Goal: Transaction & Acquisition: Purchase product/service

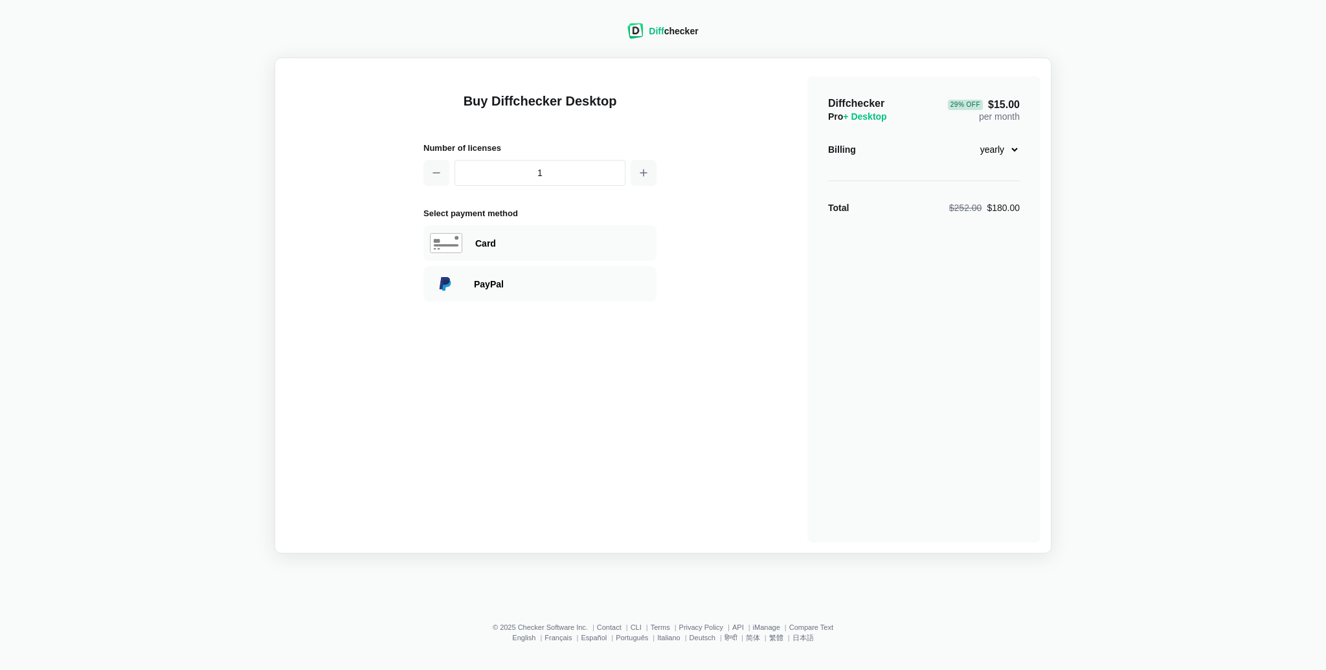
click at [1005, 146] on select "monthly yearly" at bounding box center [992, 150] width 56 height 22
select select "desktop-monthly-21"
click at [964, 139] on select "monthly yearly" at bounding box center [992, 150] width 56 height 22
drag, startPoint x: 517, startPoint y: 141, endPoint x: 487, endPoint y: 150, distance: 31.7
click at [516, 141] on h2 "Number of licenses" at bounding box center [539, 148] width 233 height 14
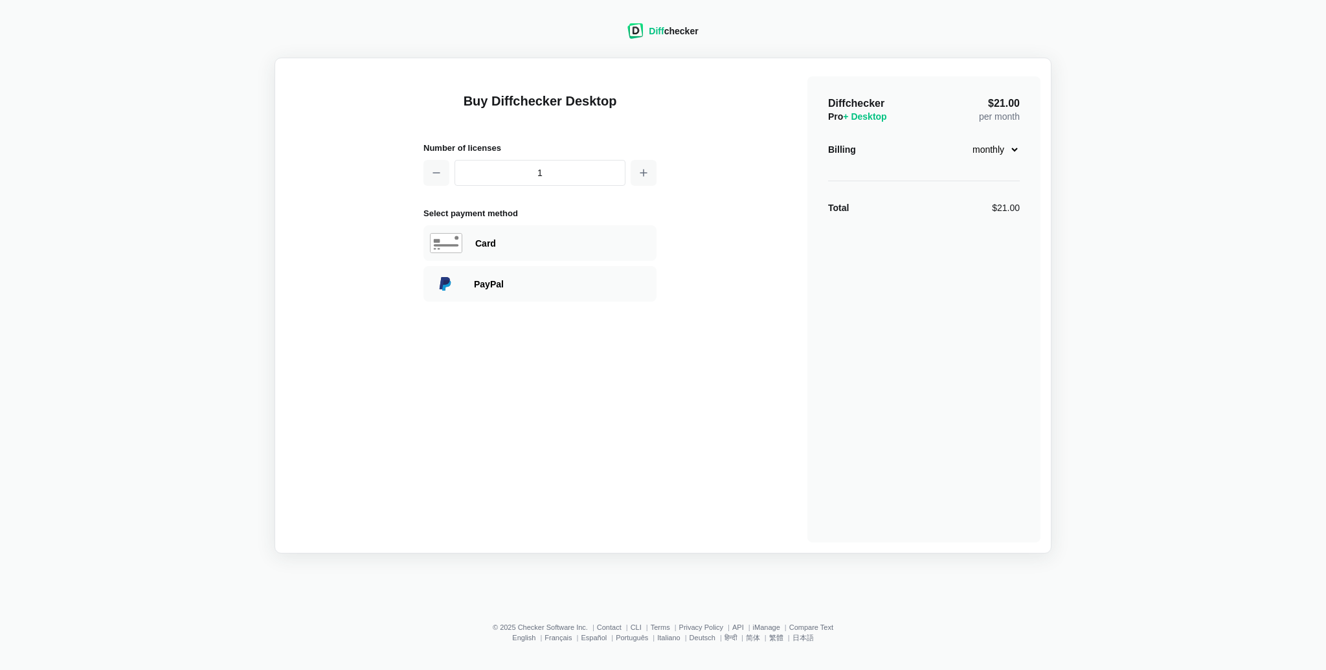
drag, startPoint x: 484, startPoint y: 151, endPoint x: 488, endPoint y: 157, distance: 7.0
click at [486, 153] on h2 "Number of licenses" at bounding box center [539, 148] width 233 height 14
click at [530, 178] on input "1" at bounding box center [539, 173] width 171 height 26
drag, startPoint x: 581, startPoint y: 98, endPoint x: 611, endPoint y: 79, distance: 35.6
click at [599, 88] on div "Buy Diffchecker Desktop Number of licenses 1 Select payment method Visa MasterC…" at bounding box center [539, 309] width 233 height 466
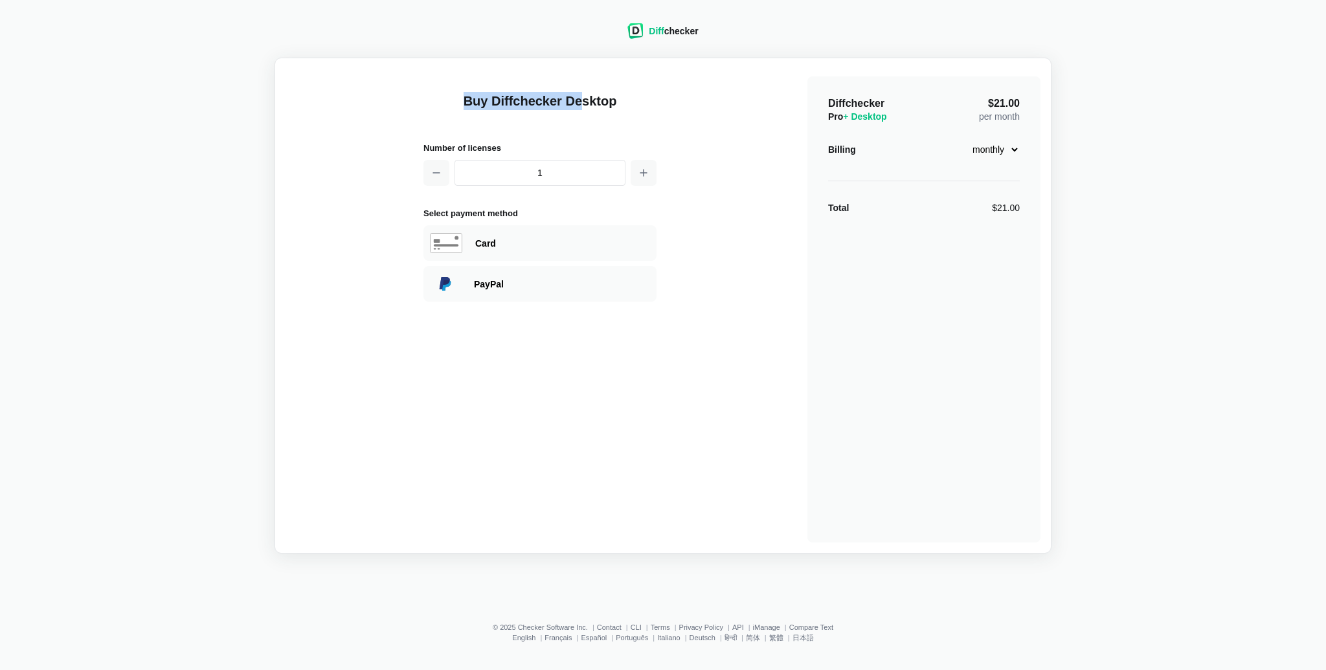
click at [677, 23] on div "Diff checker" at bounding box center [662, 31] width 71 height 16
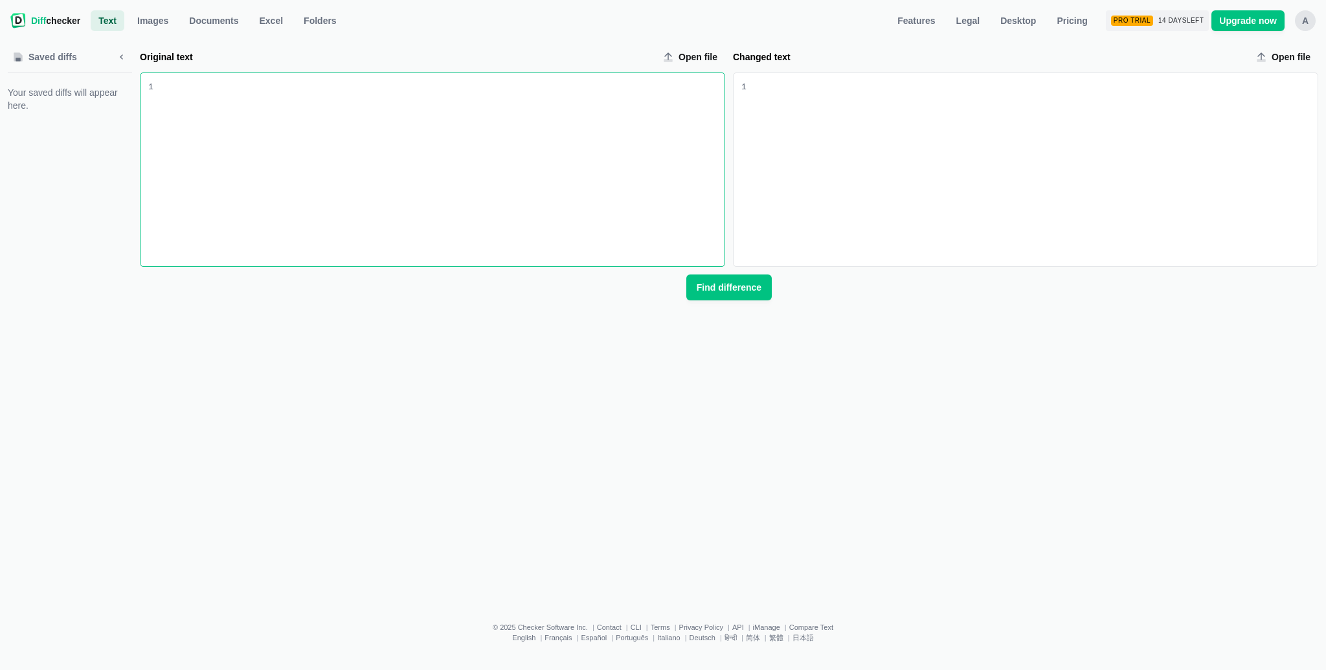
click at [666, 34] on div "Saved diffs Your saved diffs will appear here. Original text Open file 9 1 Chan…" at bounding box center [663, 318] width 1310 height 569
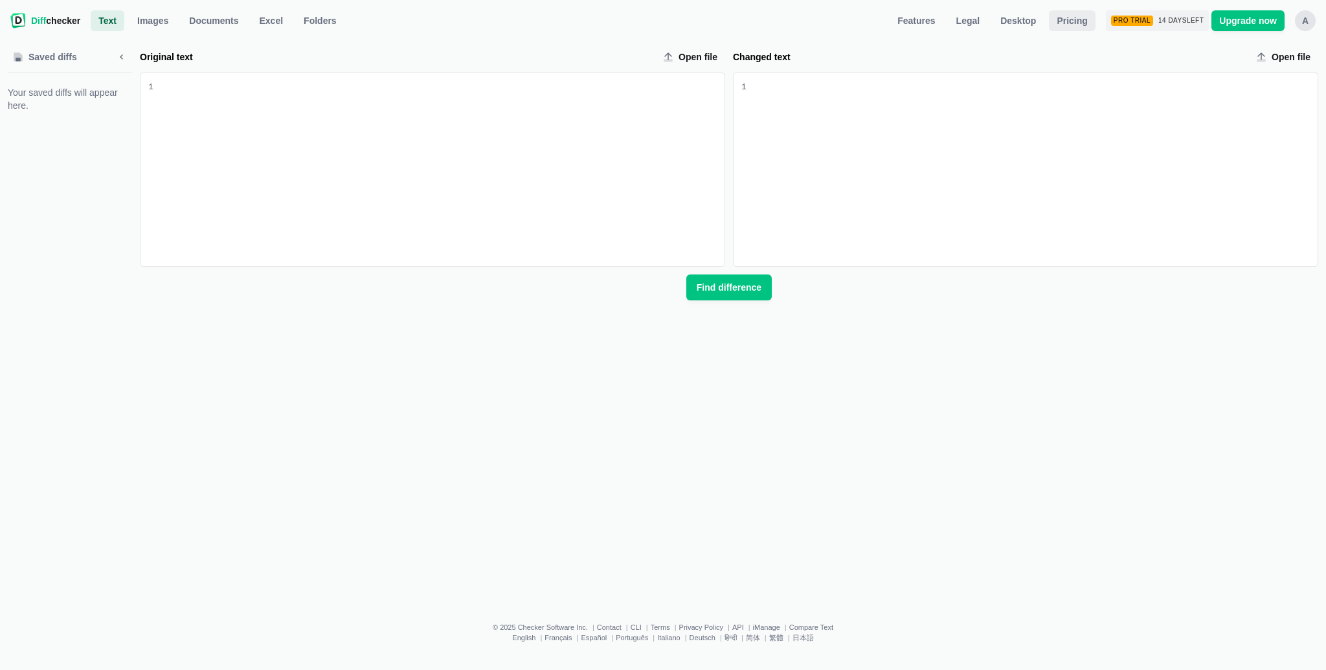
click at [1079, 17] on span "Pricing" at bounding box center [1072, 20] width 36 height 13
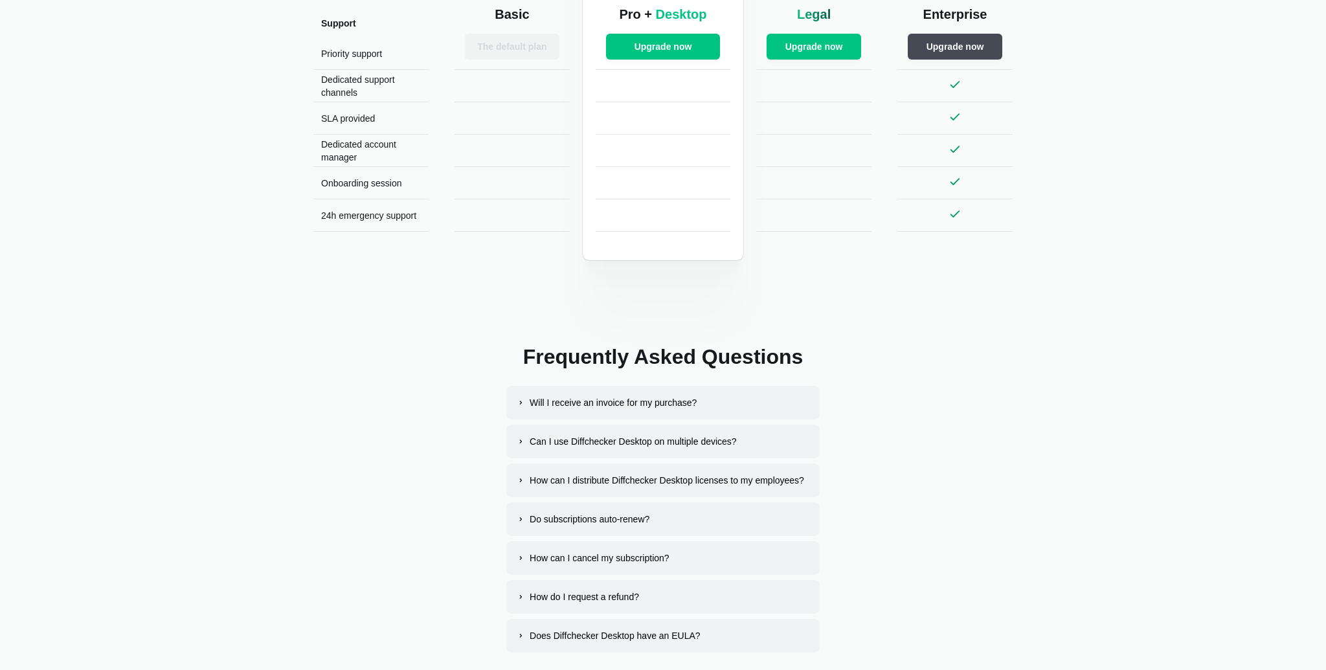
scroll to position [2241, 0]
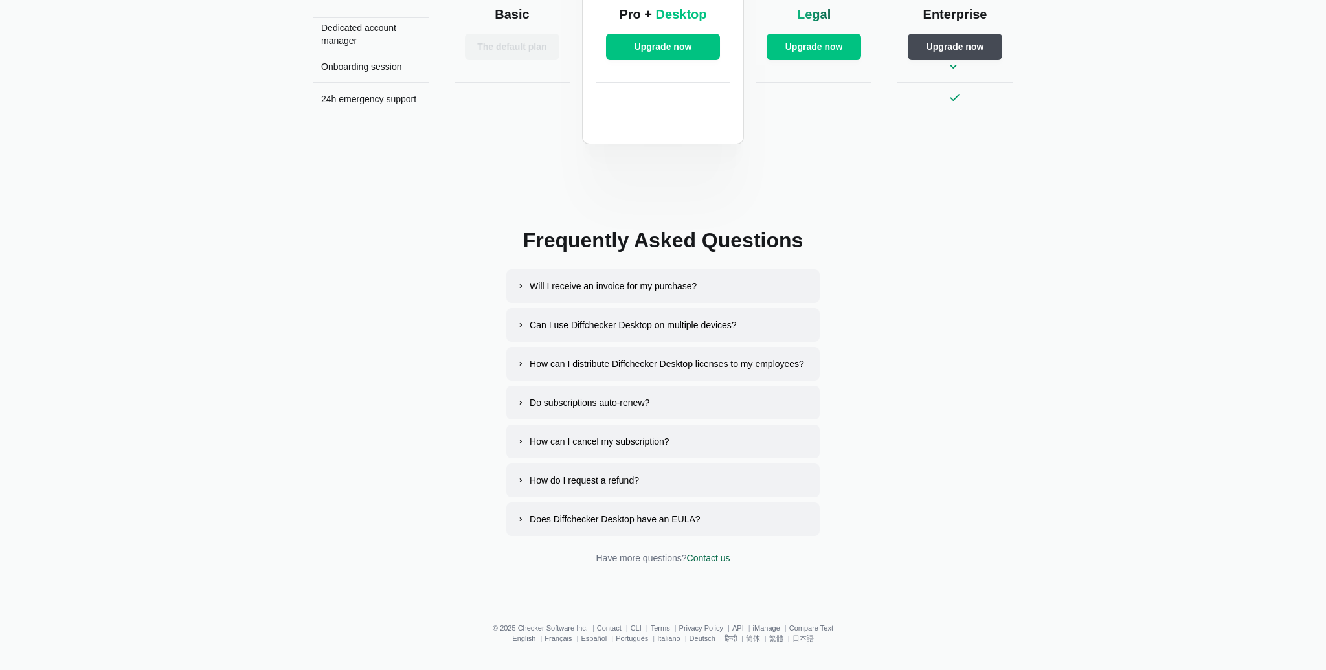
click at [785, 324] on button "Can I use Diffchecker Desktop on multiple devices?" at bounding box center [662, 325] width 313 height 34
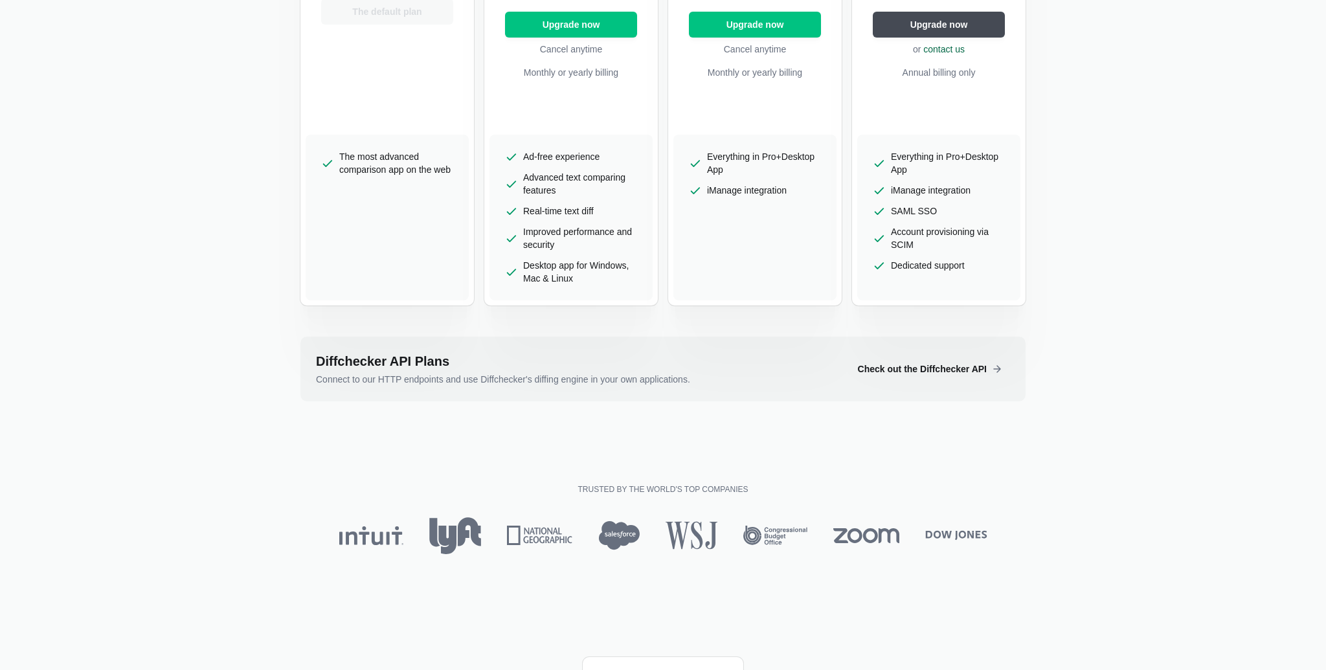
scroll to position [0, 0]
